Goal: Information Seeking & Learning: Learn about a topic

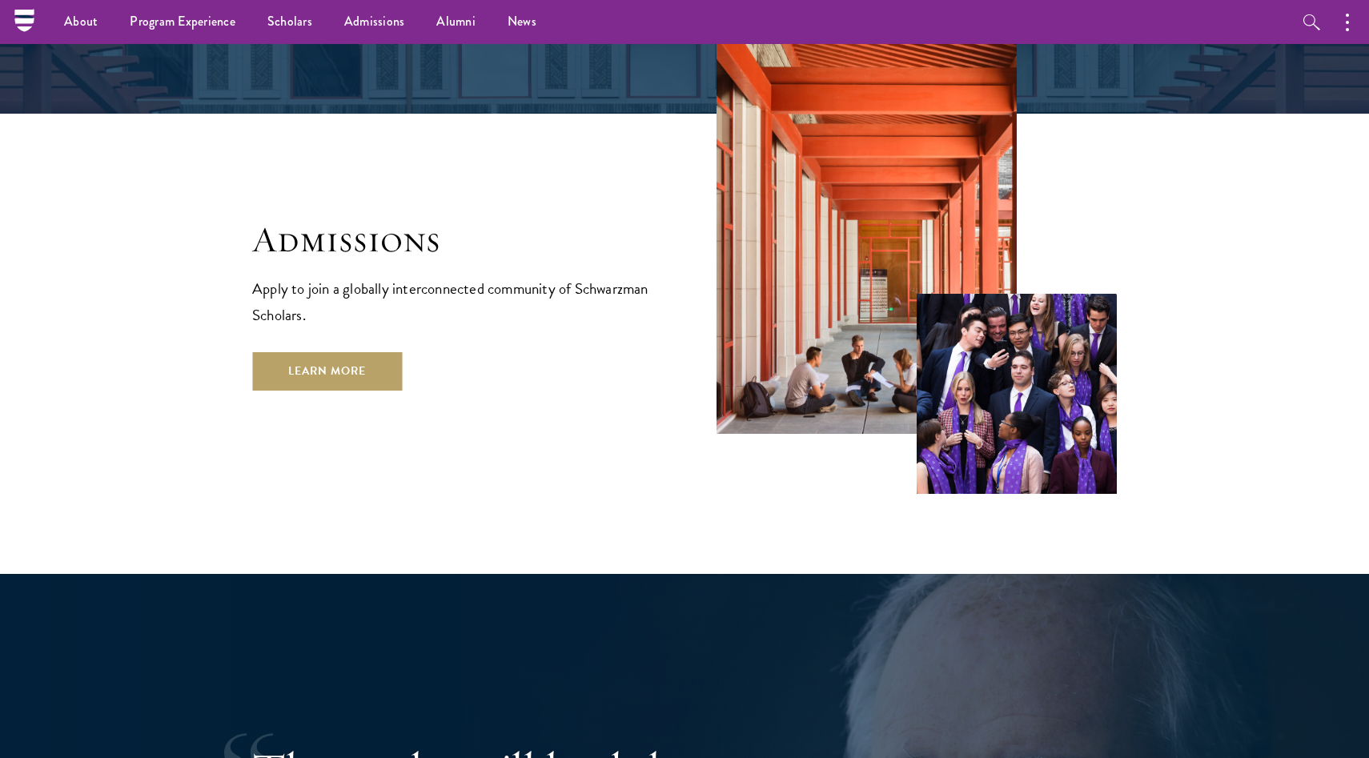
scroll to position [2637, 0]
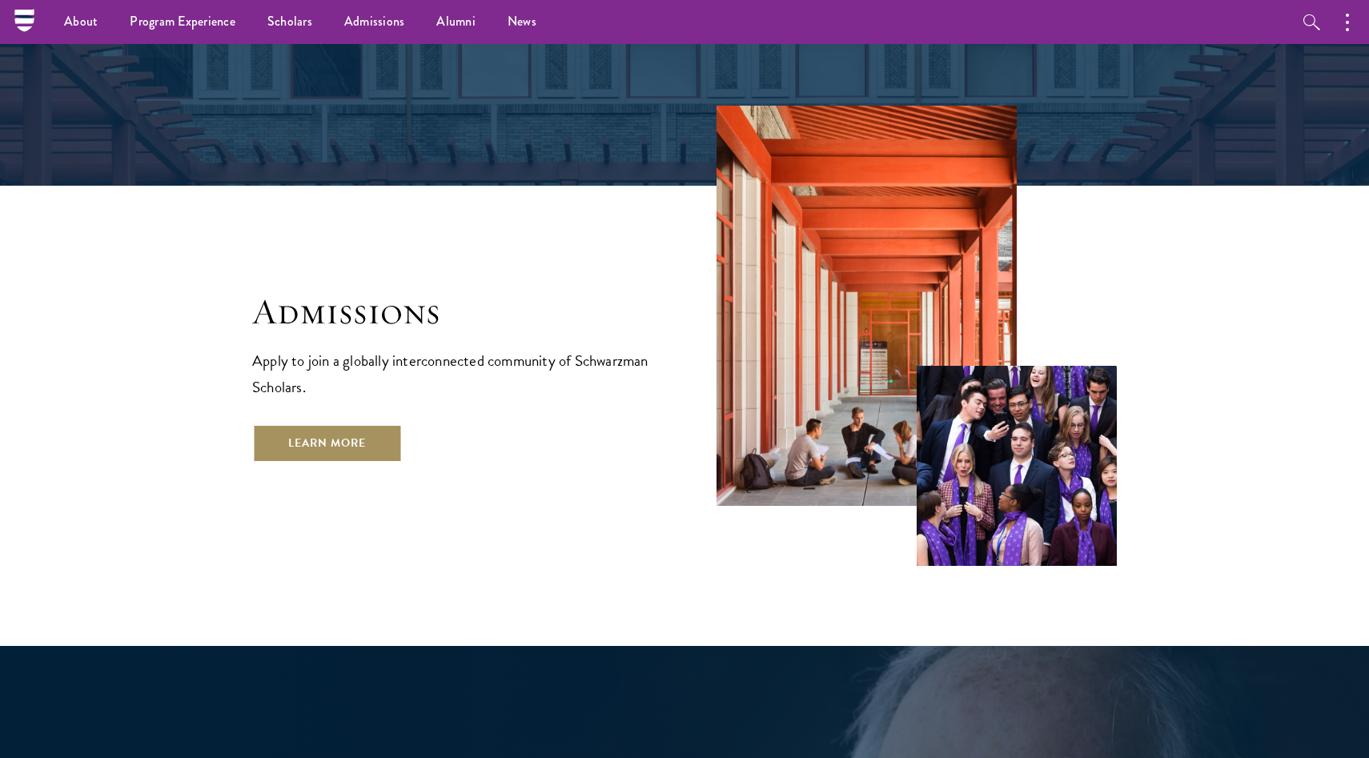
click at [303, 424] on link "Learn More" at bounding box center [327, 443] width 150 height 38
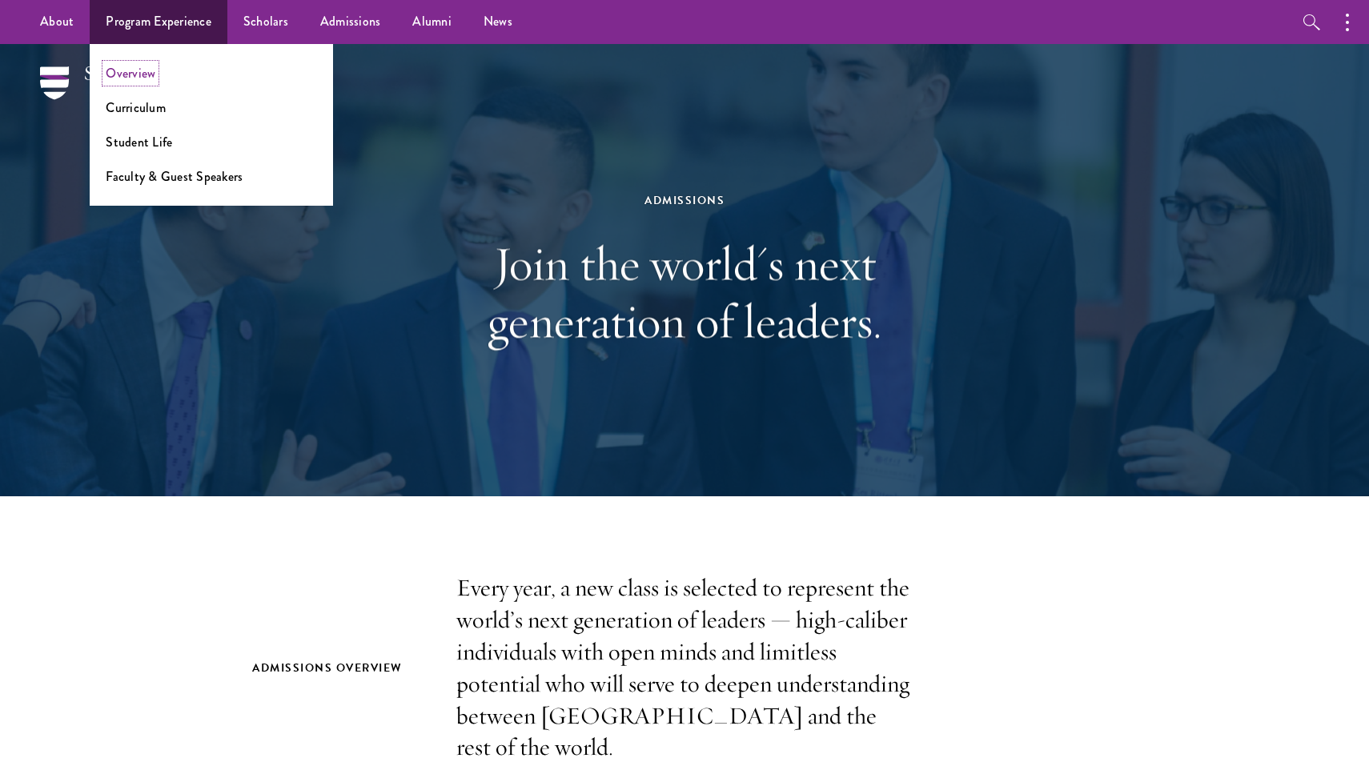
click at [143, 72] on link "Overview" at bounding box center [131, 73] width 50 height 18
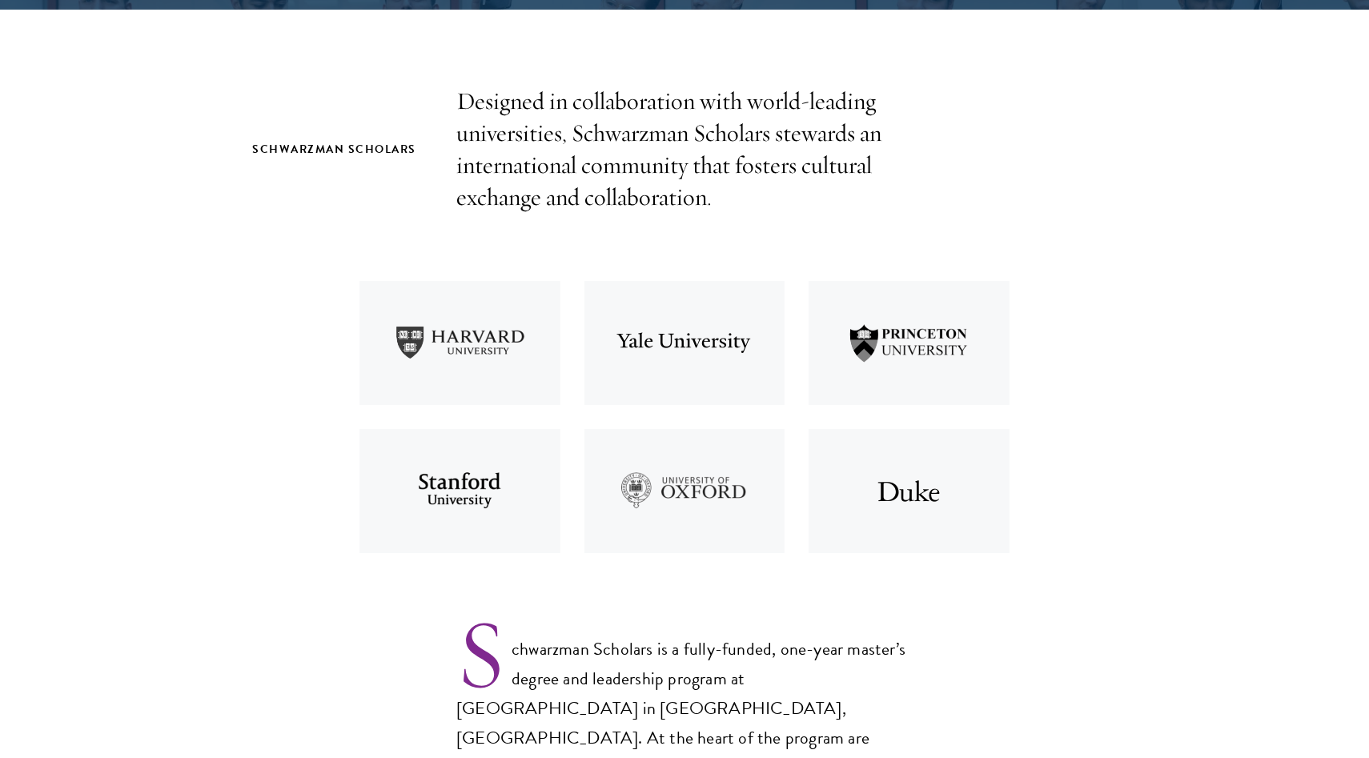
scroll to position [531, 0]
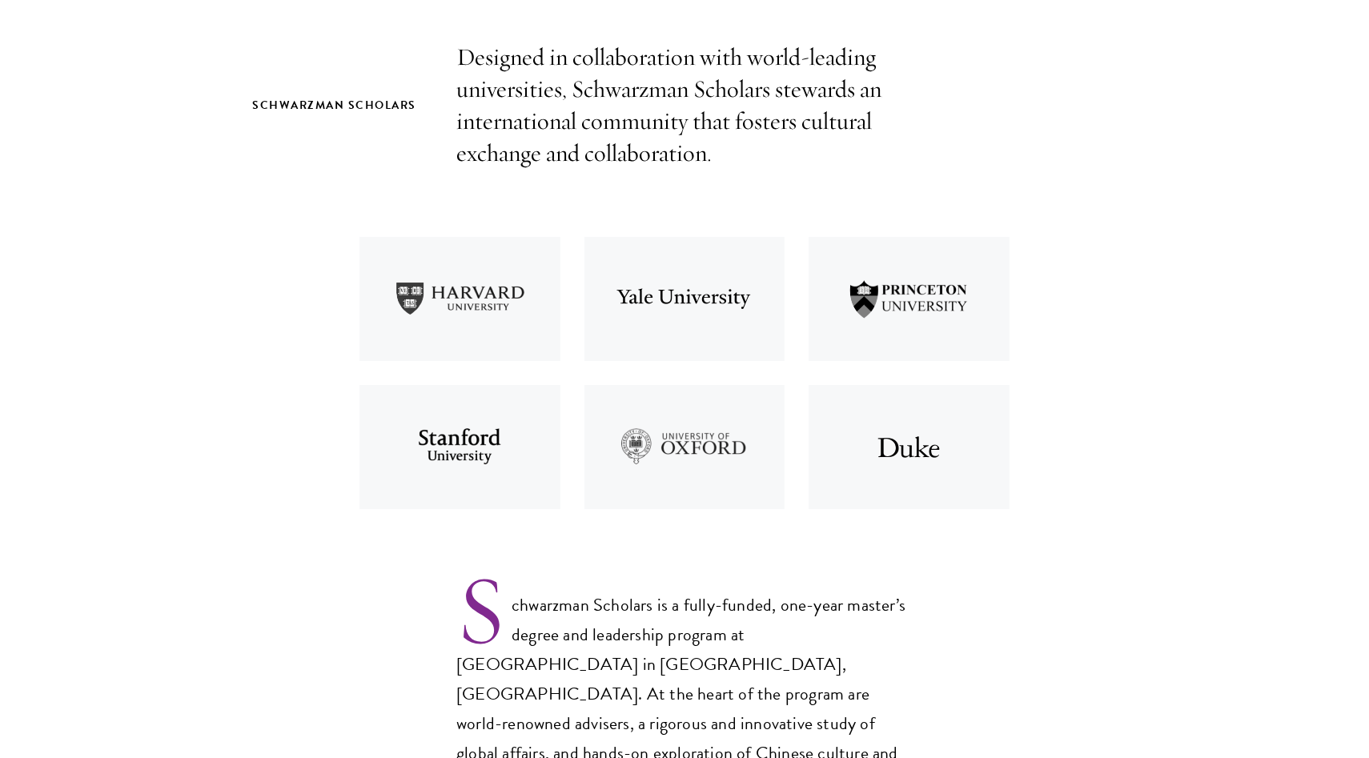
click at [440, 460] on img at bounding box center [460, 447] width 225 height 148
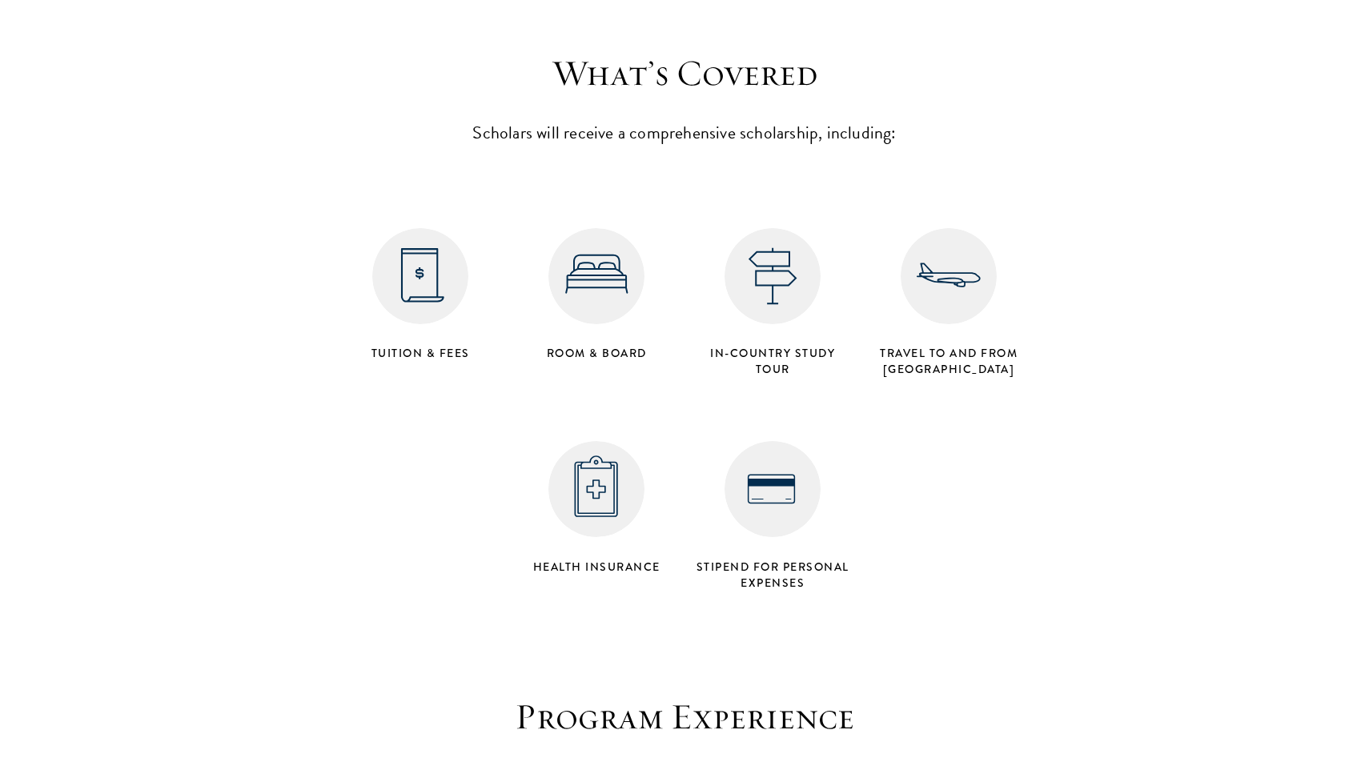
scroll to position [6397, 0]
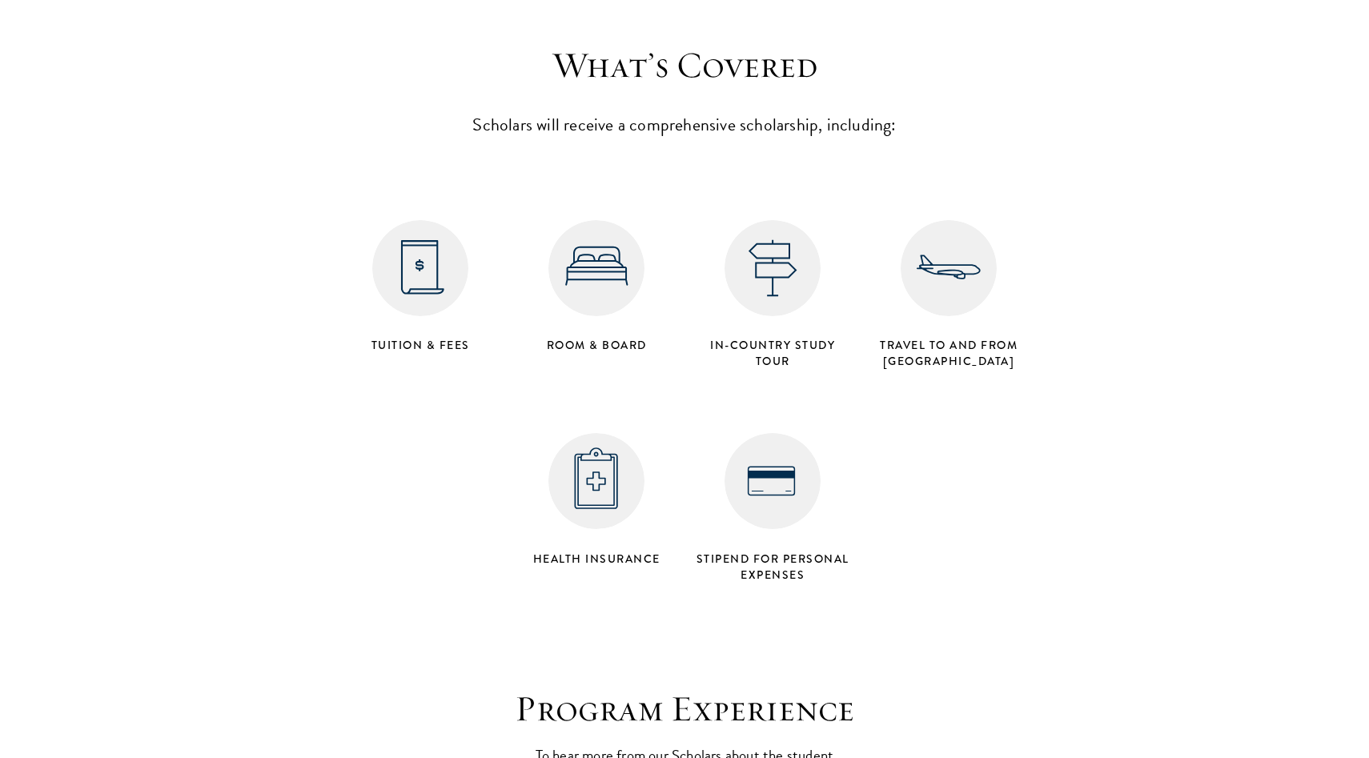
click at [601, 220] on img at bounding box center [597, 268] width 96 height 96
click at [764, 337] on h4 "in-country study tour" at bounding box center [773, 353] width 160 height 32
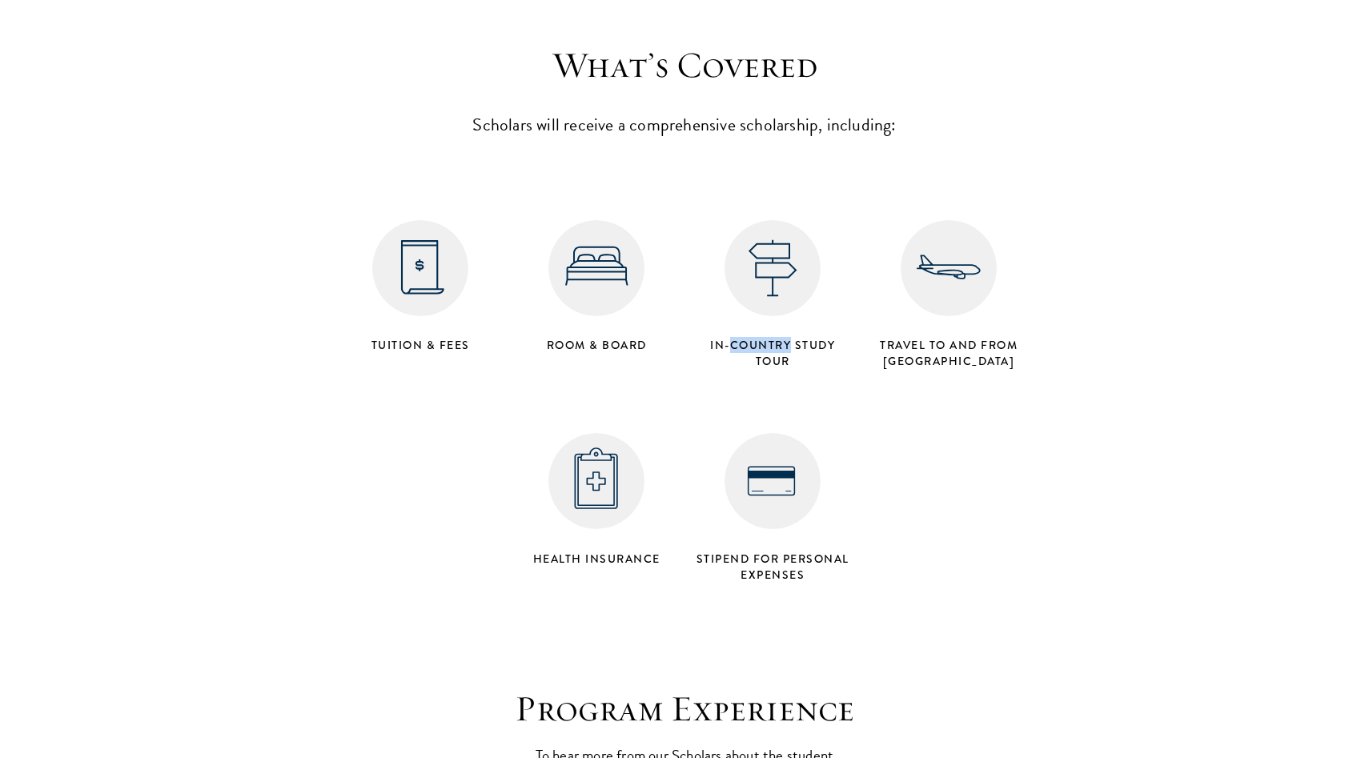
click at [764, 337] on h4 "in-country study tour" at bounding box center [773, 353] width 160 height 32
click at [742, 317] on div "in-country study tour" at bounding box center [773, 294] width 176 height 165
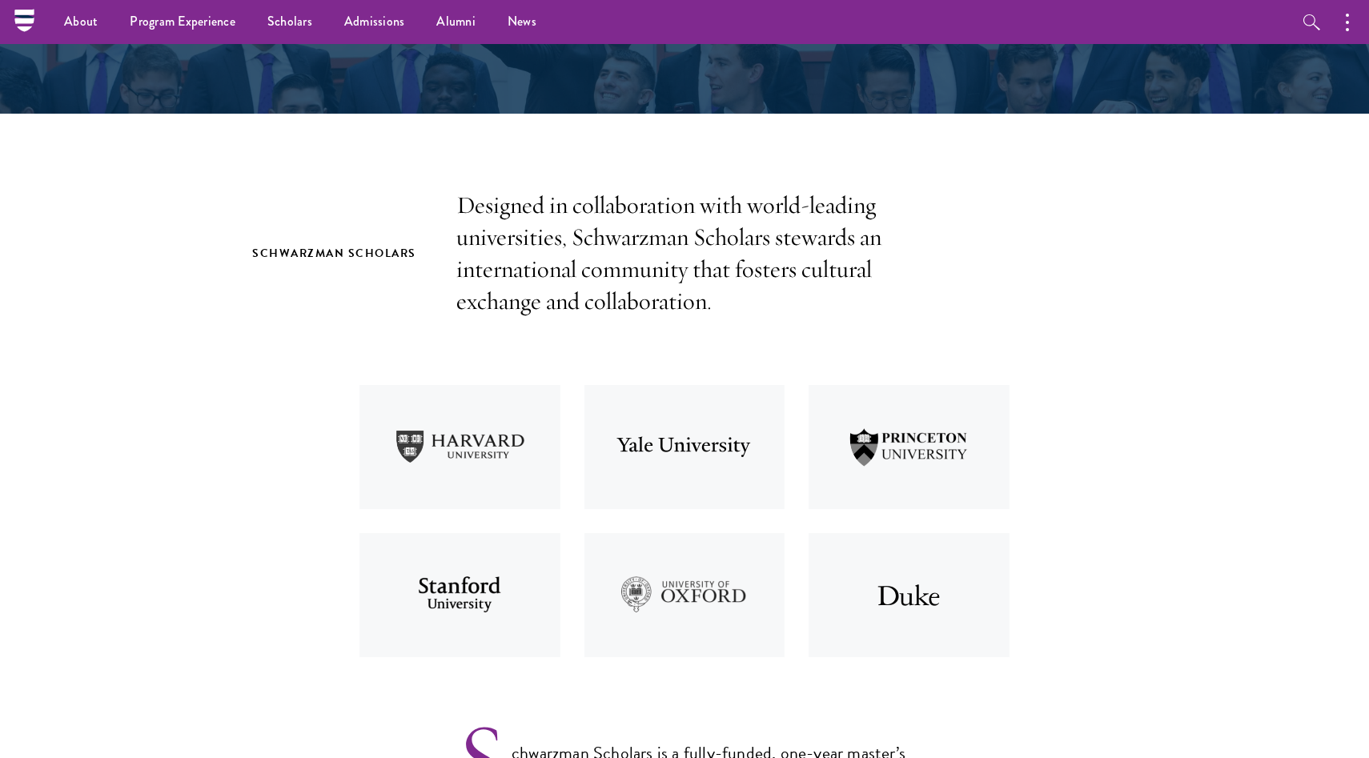
scroll to position [0, 0]
